Goal: Check status: Check status

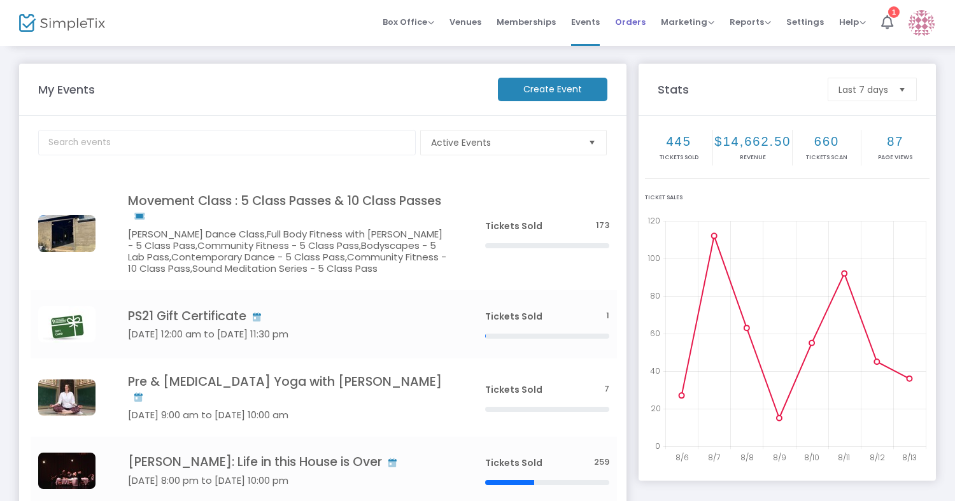
click at [633, 21] on span "Orders" at bounding box center [630, 22] width 31 height 32
